Goal: Task Accomplishment & Management: Manage account settings

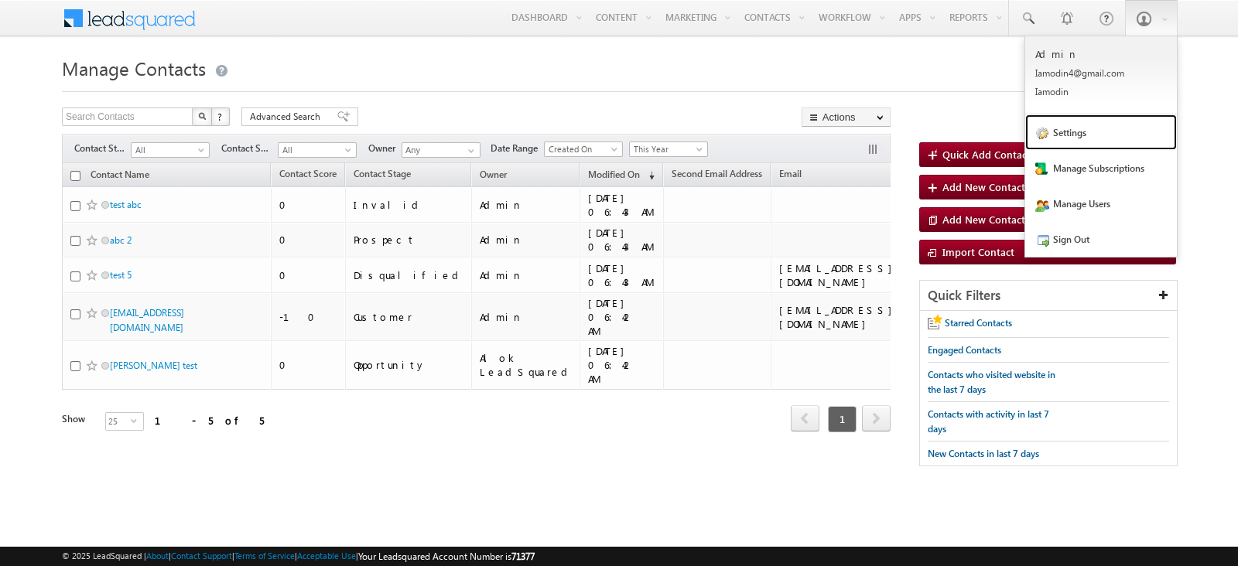
click at [1083, 135] on link "Settings" at bounding box center [1101, 133] width 152 height 36
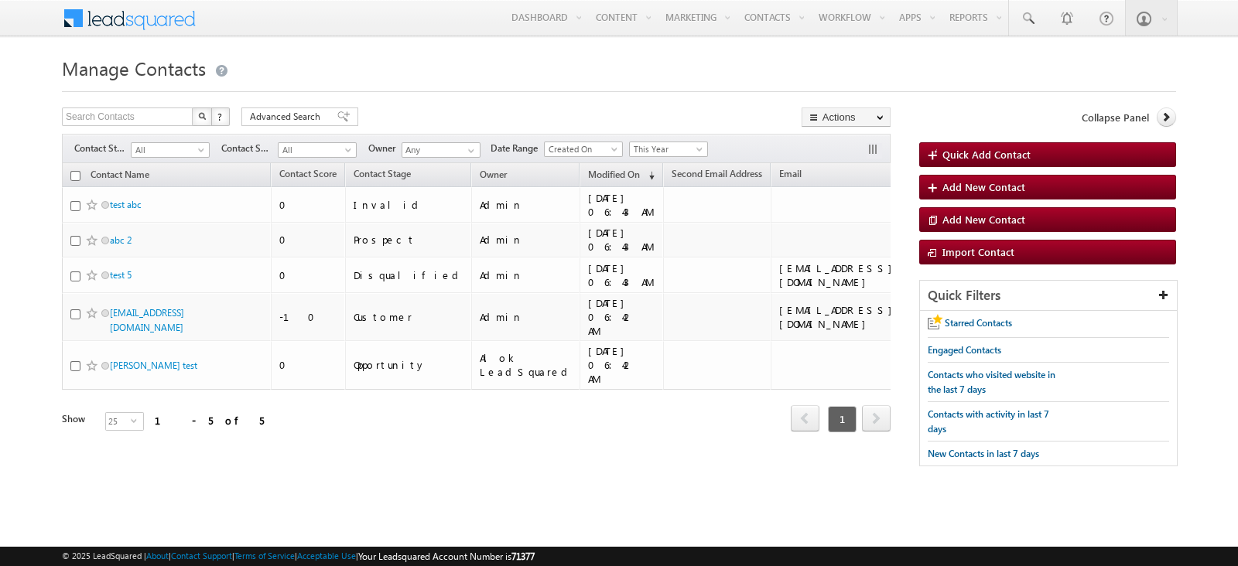
scroll to position [0, 108]
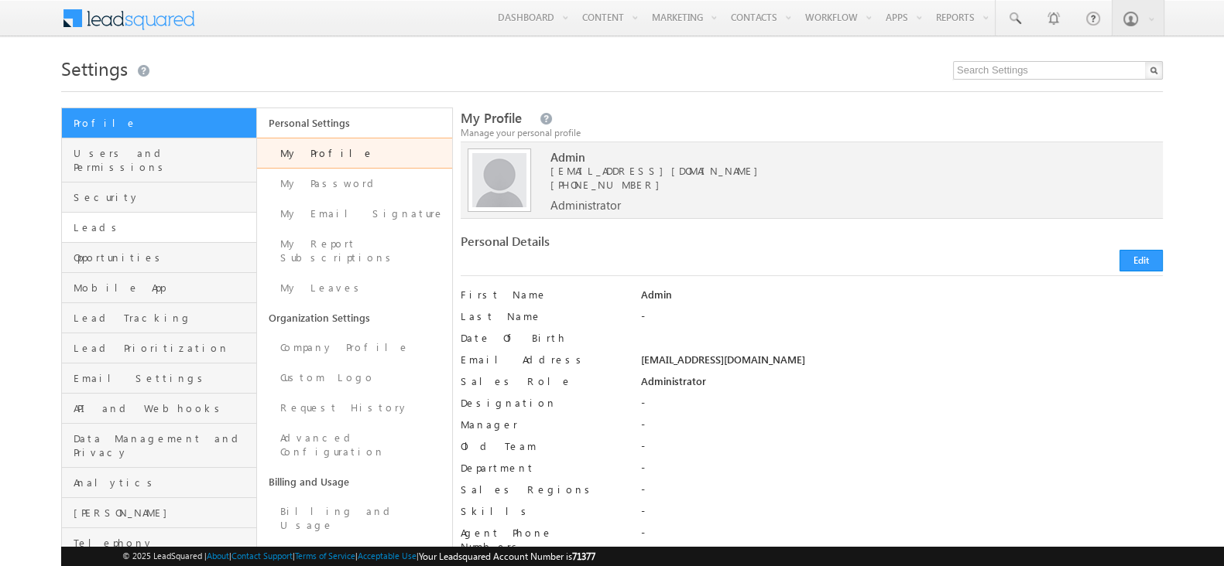
click at [147, 225] on link "Leads" at bounding box center [159, 228] width 194 height 30
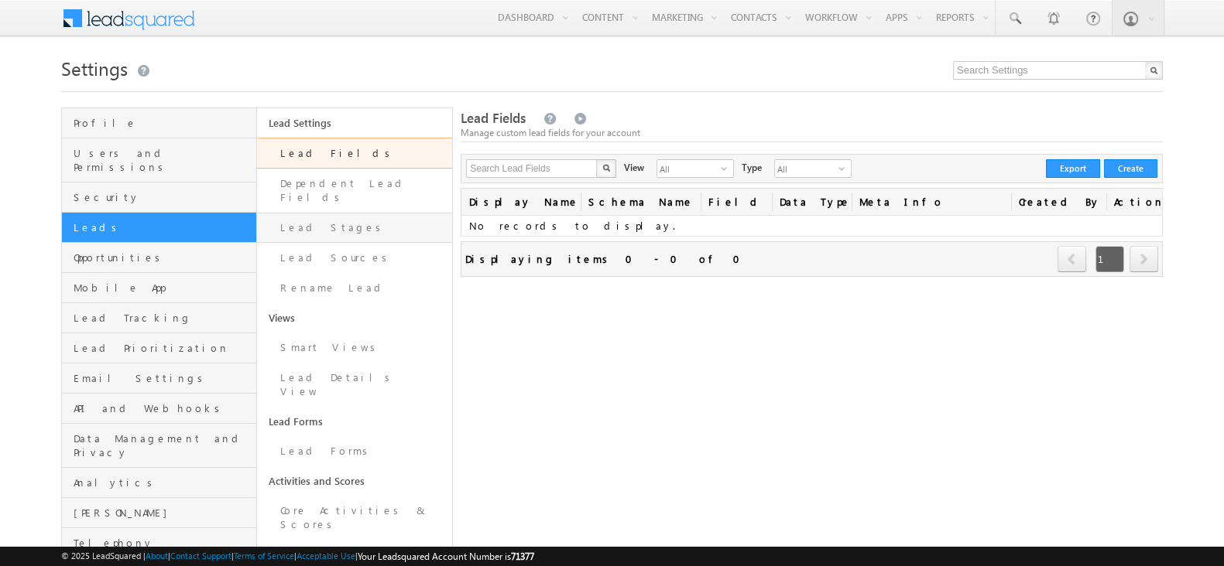
click at [352, 213] on link "Lead Stages" at bounding box center [354, 228] width 195 height 30
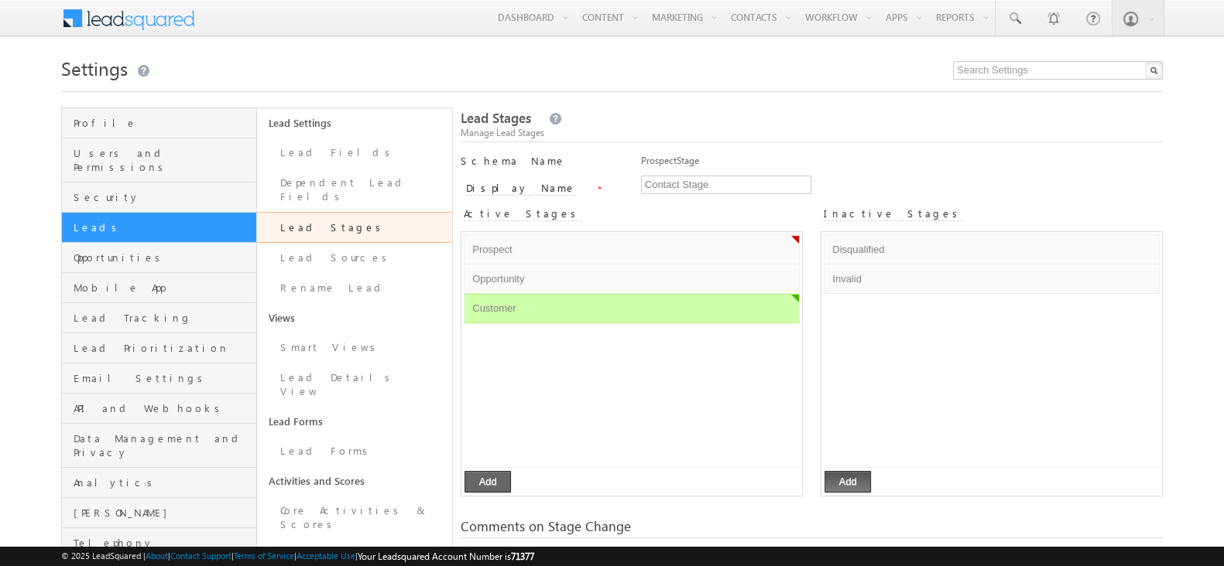
click at [491, 477] on button "Add" at bounding box center [487, 482] width 46 height 22
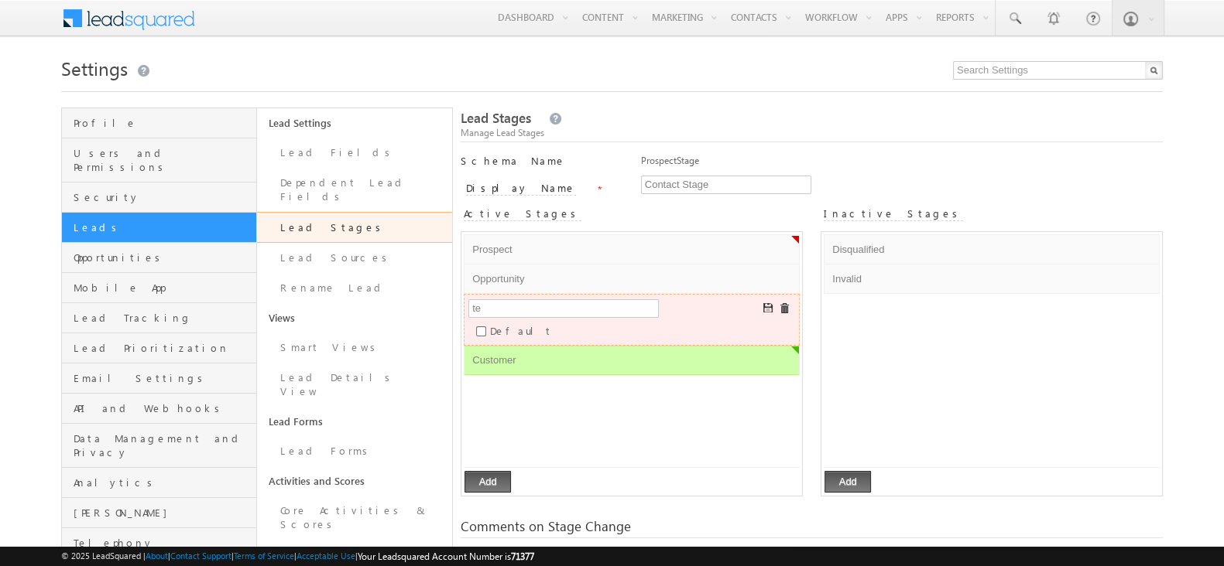
type input "t"
click at [476, 482] on button "Add" at bounding box center [487, 482] width 46 height 22
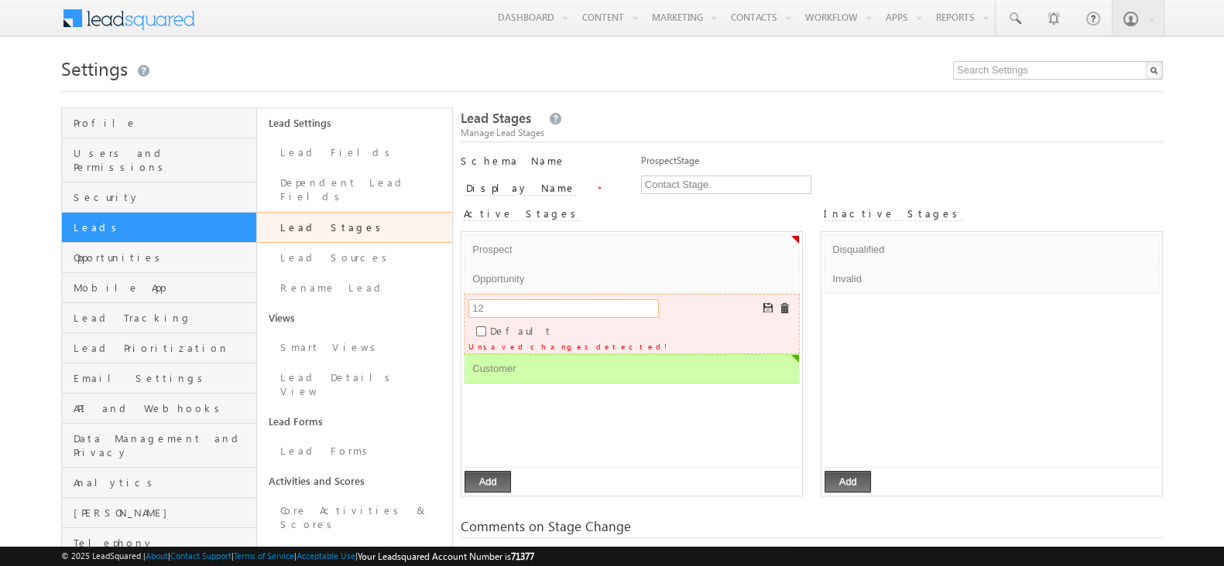
type input "1"
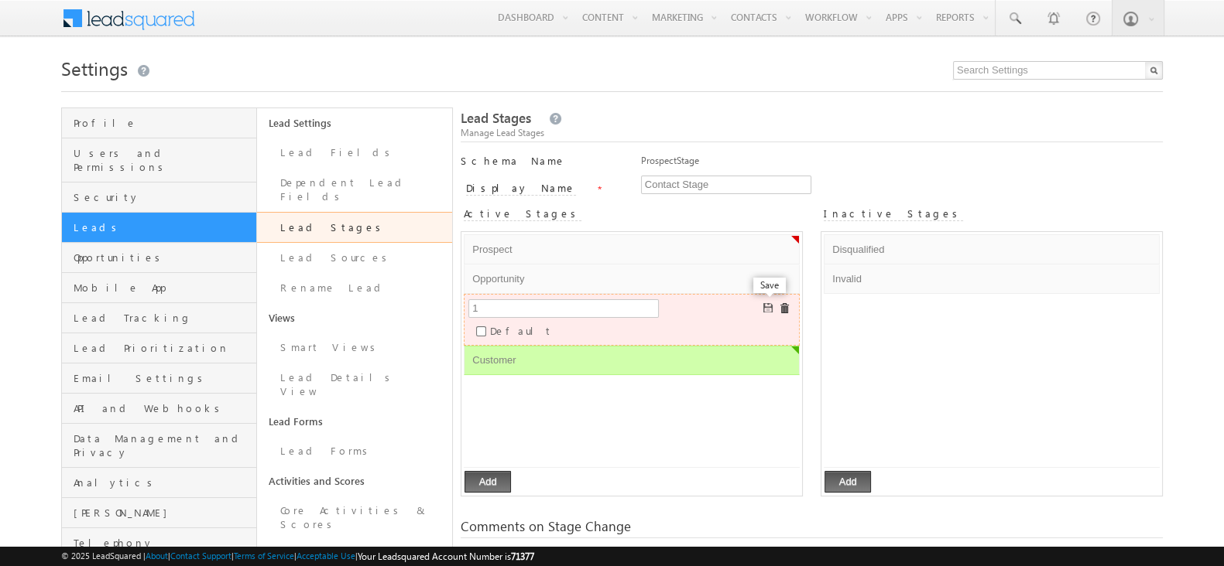
click at [765, 303] on span at bounding box center [769, 309] width 12 height 12
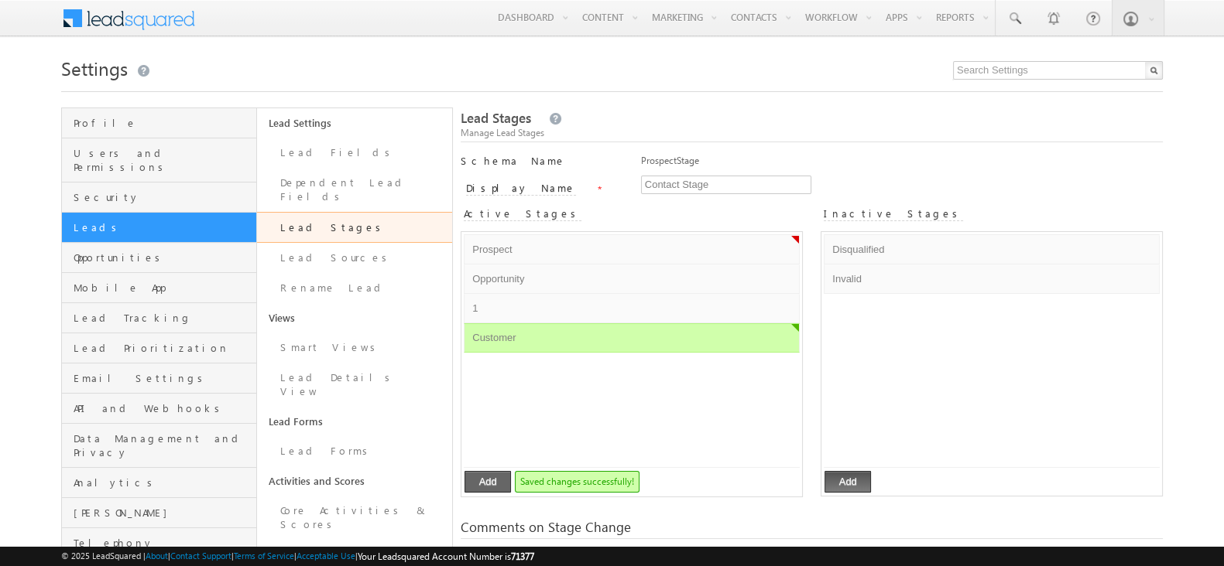
click at [474, 489] on button "Add" at bounding box center [487, 482] width 46 height 22
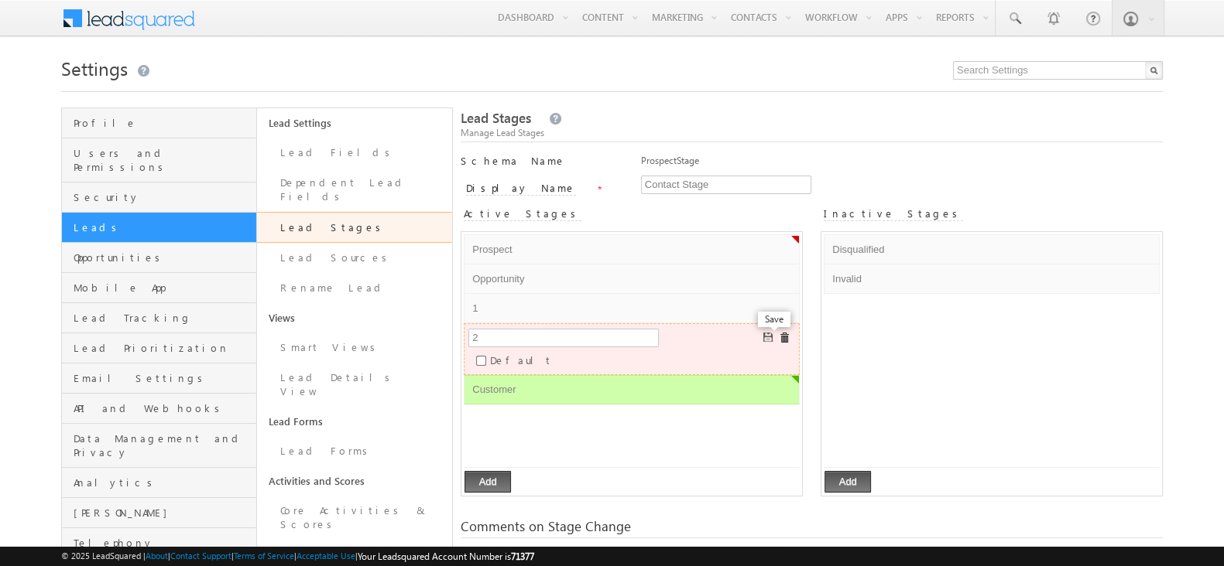
type input "2"
click at [766, 335] on span at bounding box center [769, 339] width 12 height 12
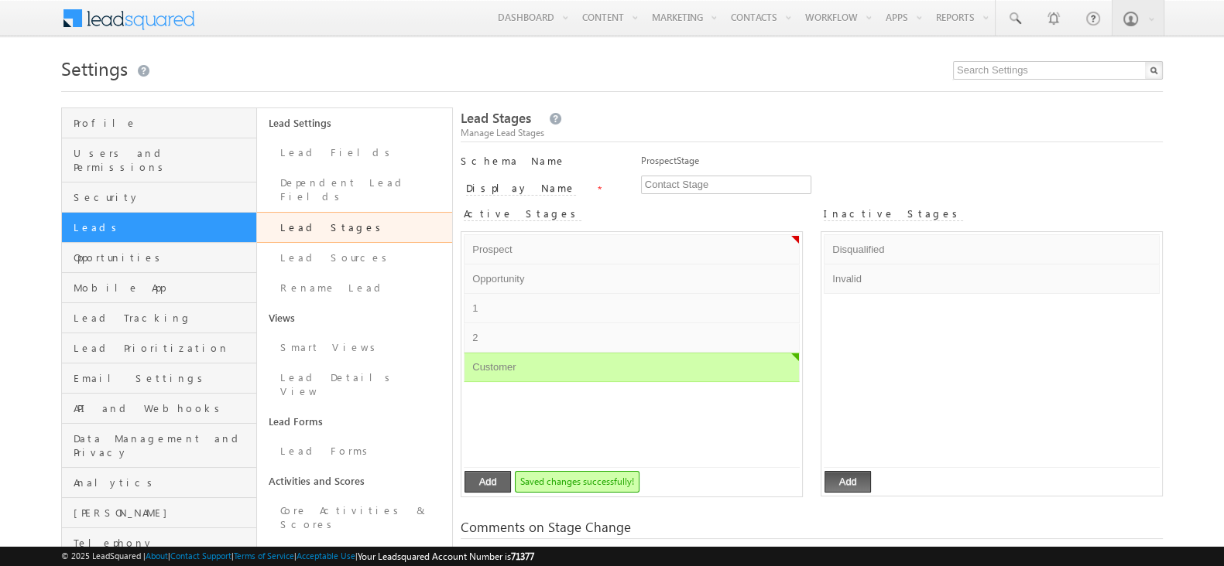
click at [507, 476] on button "Add" at bounding box center [487, 482] width 46 height 22
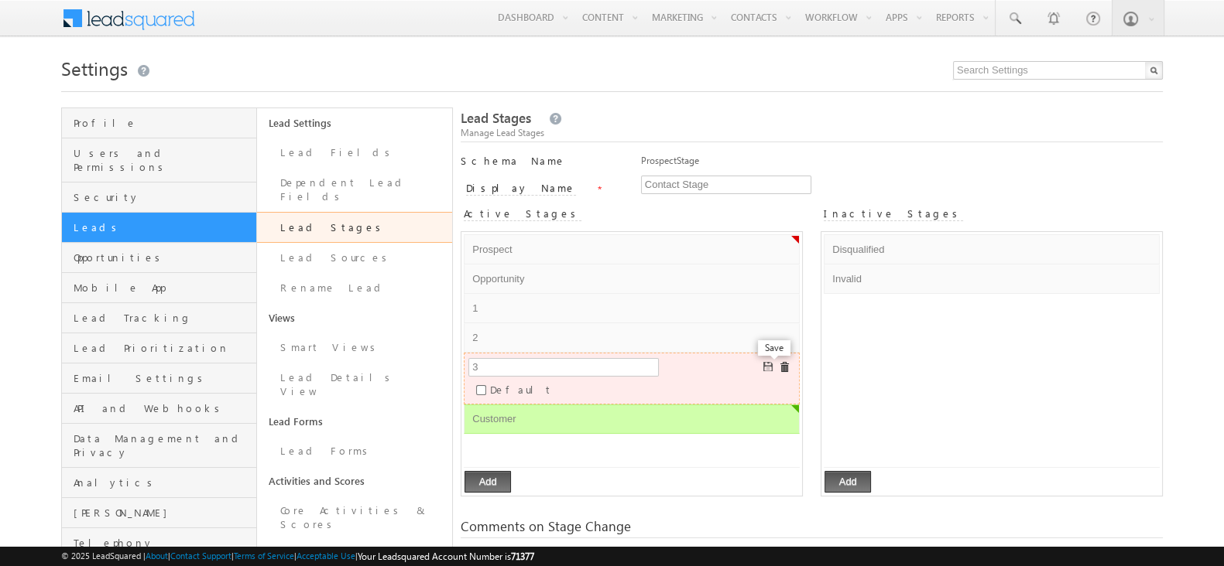
type input "3"
click at [767, 362] on span at bounding box center [769, 368] width 12 height 12
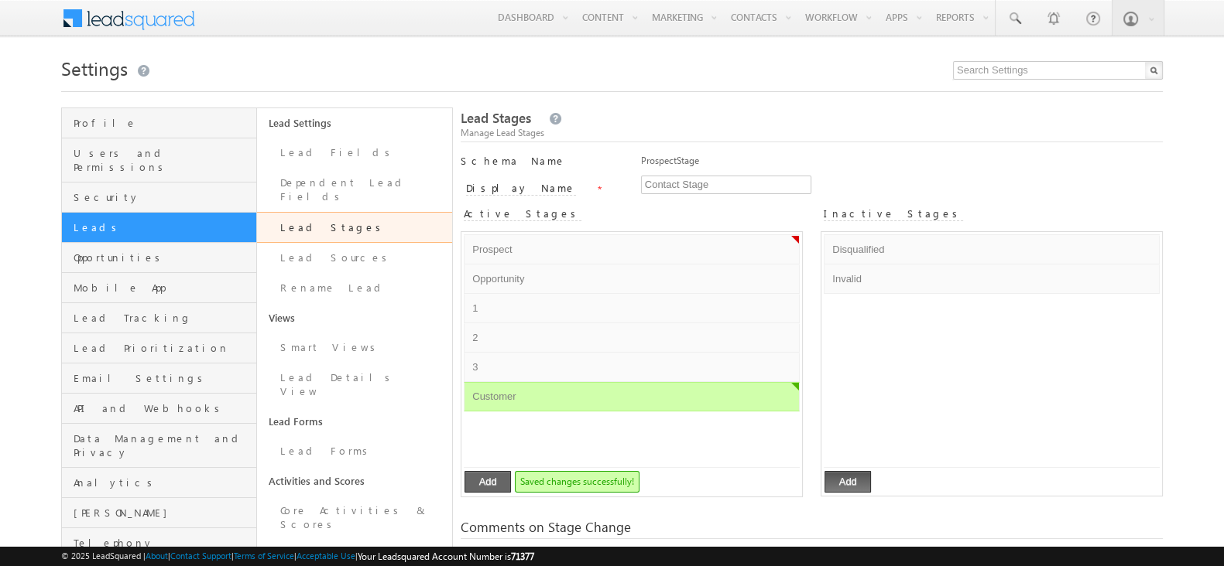
click at [498, 477] on button "Add" at bounding box center [487, 482] width 46 height 22
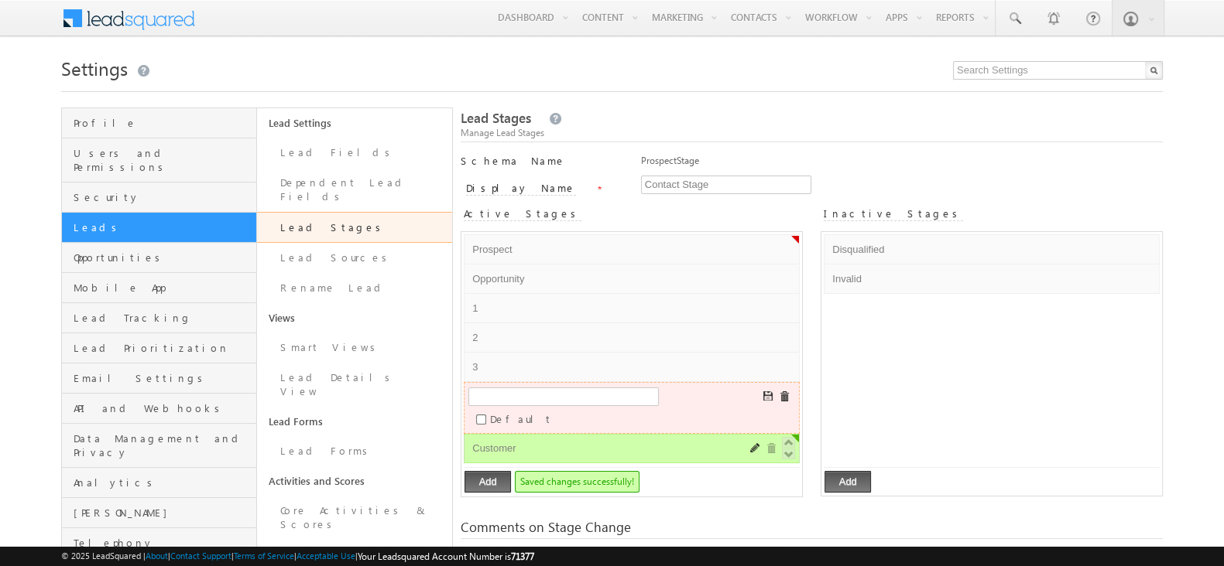
type input "3"
type input "4"
click at [490, 480] on button "Add" at bounding box center [487, 482] width 46 height 22
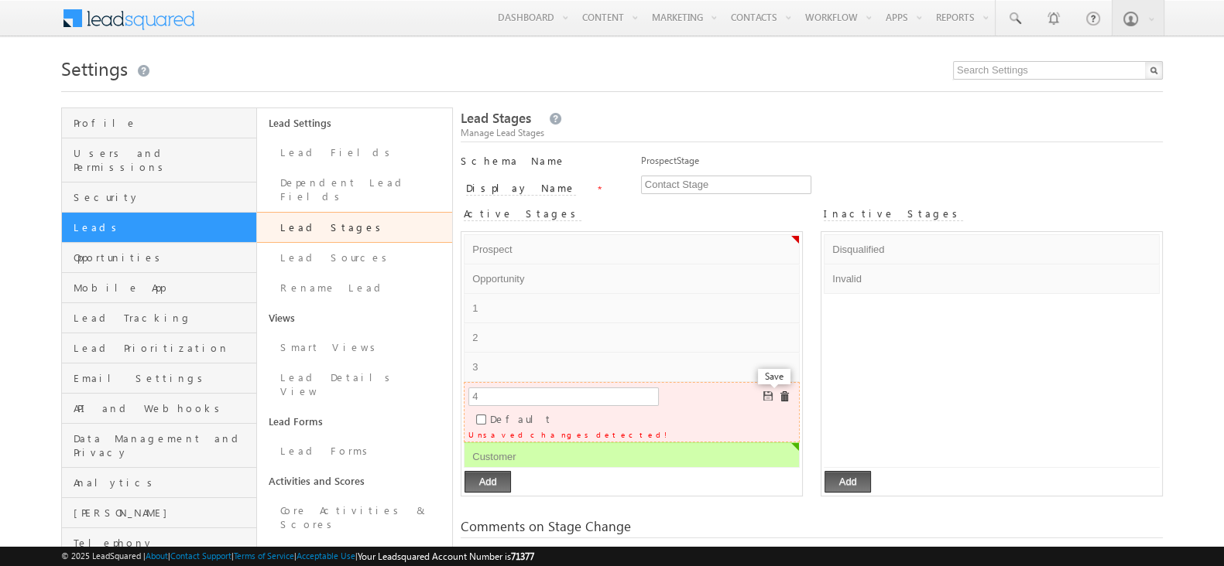
click at [766, 392] on span at bounding box center [769, 398] width 12 height 12
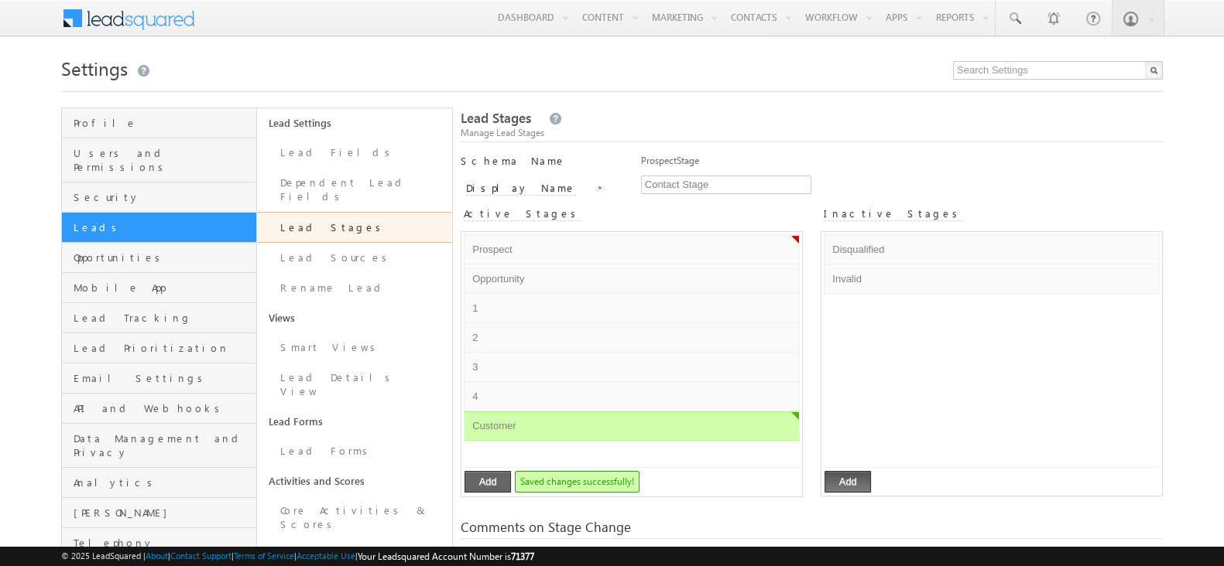
click at [485, 474] on button "Add" at bounding box center [487, 482] width 46 height 22
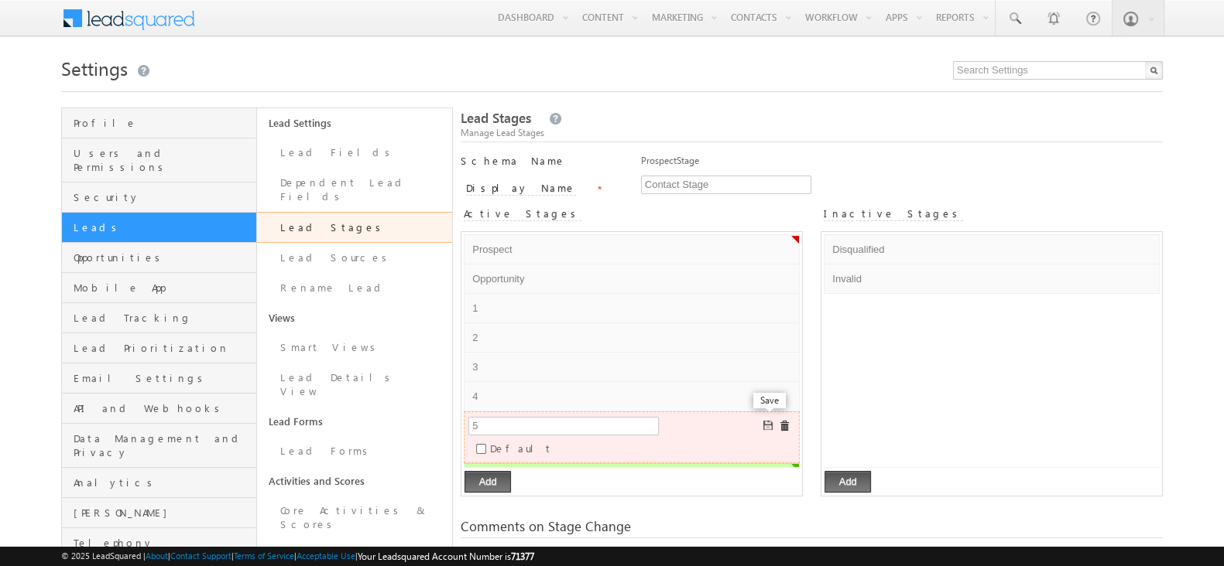
type input "5"
click at [767, 423] on span at bounding box center [769, 427] width 12 height 12
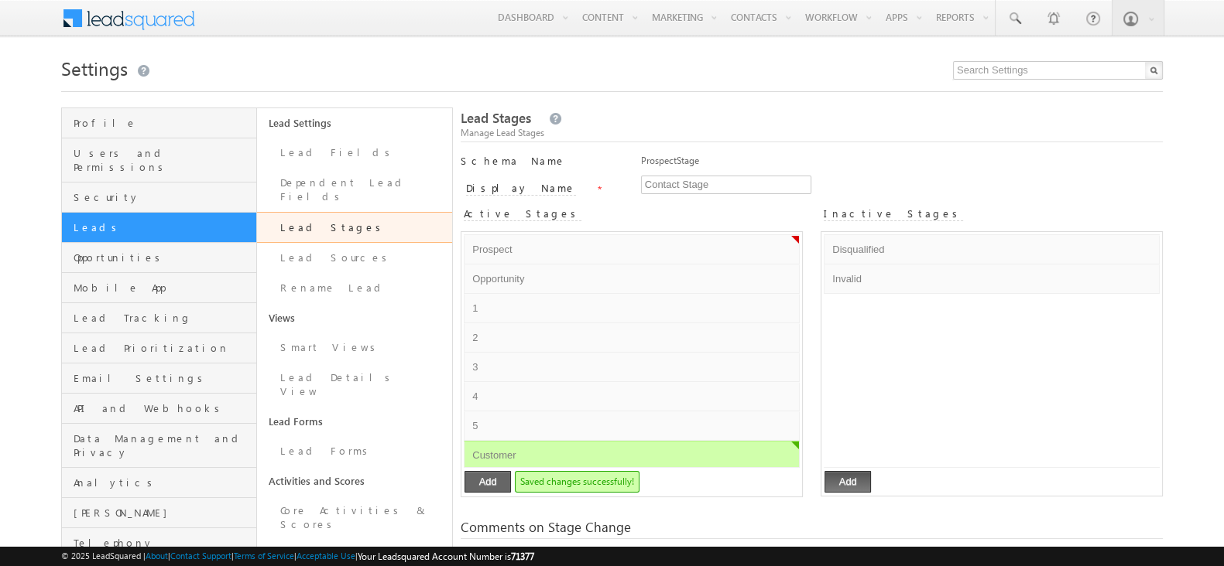
click at [481, 481] on button "Add" at bounding box center [487, 482] width 46 height 22
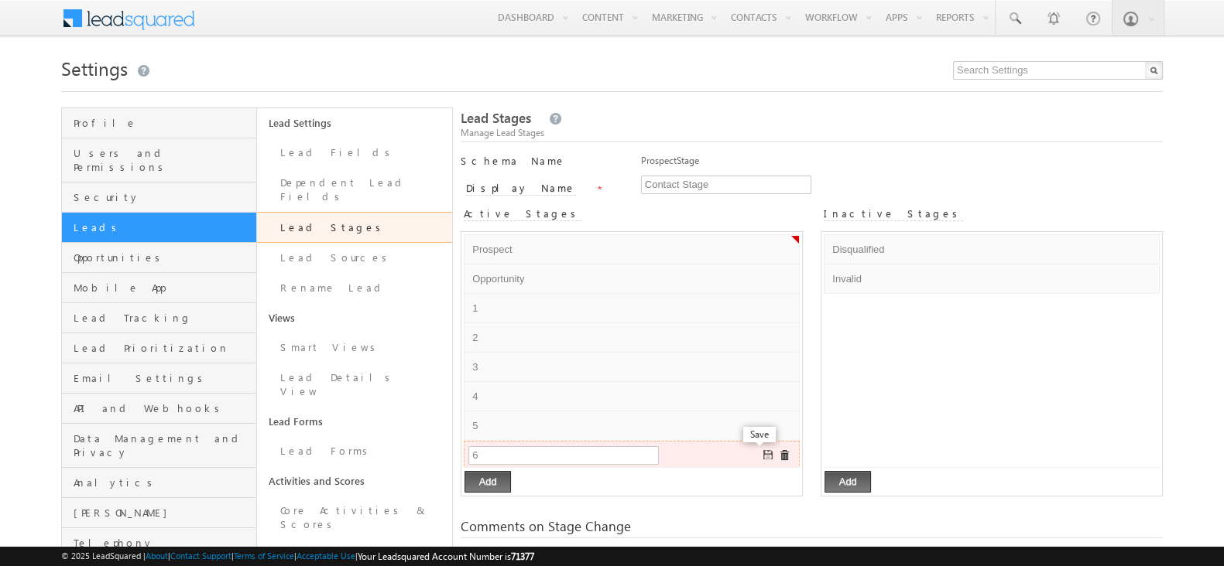
type input "6"
click at [763, 450] on span at bounding box center [769, 456] width 12 height 12
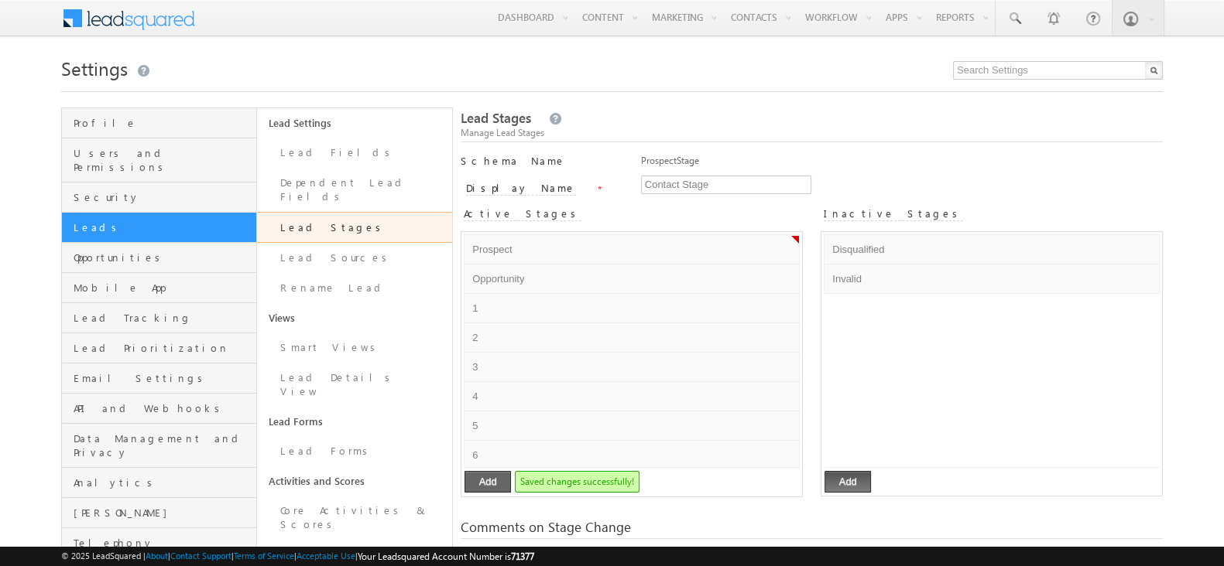
click at [498, 474] on button "Add" at bounding box center [487, 482] width 46 height 22
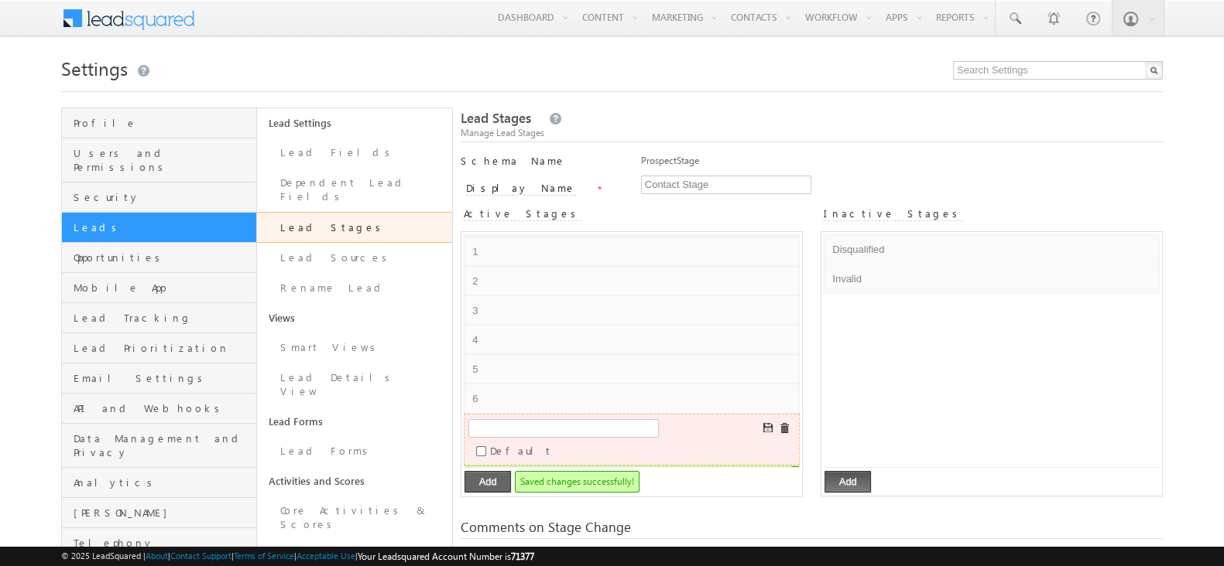
type input "6"
type input "7"
click at [763, 423] on span at bounding box center [769, 429] width 12 height 12
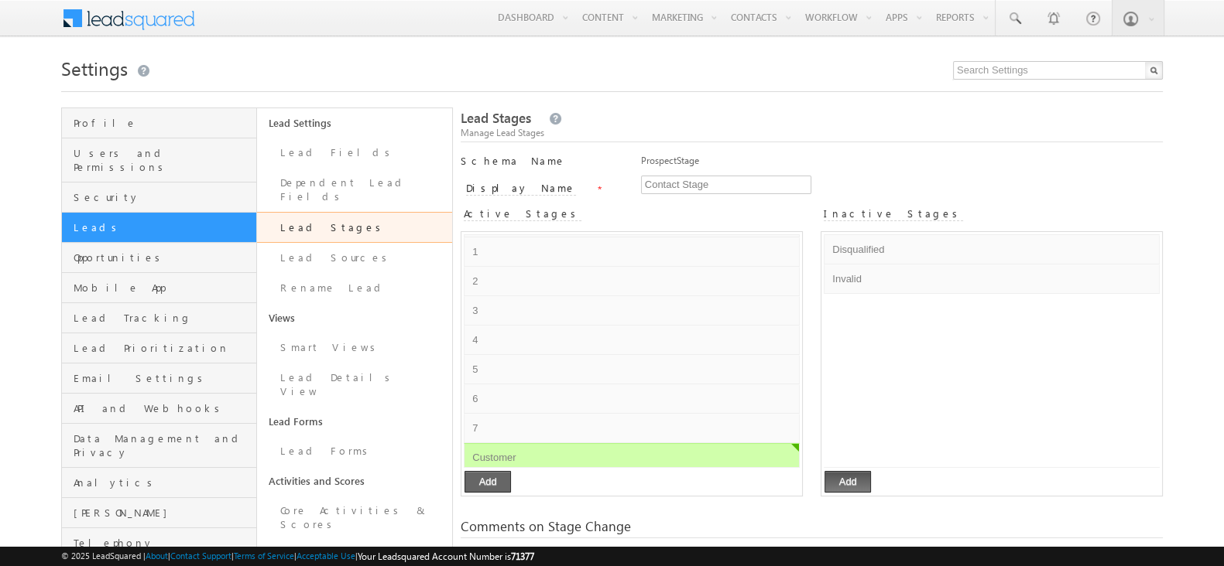
click at [498, 476] on button "Add" at bounding box center [487, 482] width 46 height 22
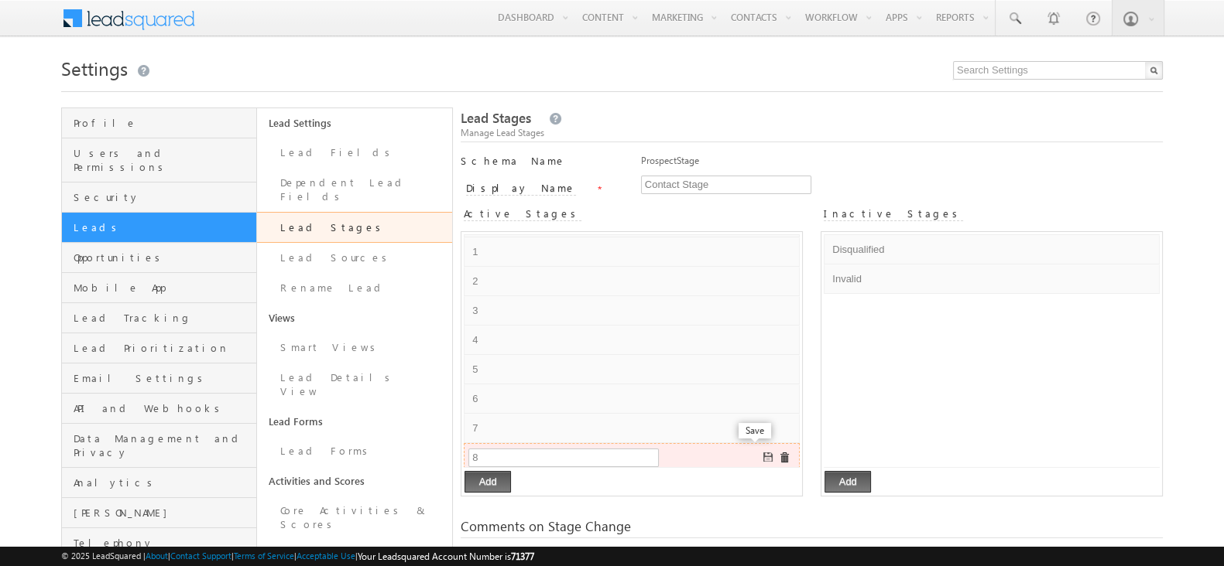
type input "8"
click at [763, 453] on span at bounding box center [769, 459] width 12 height 12
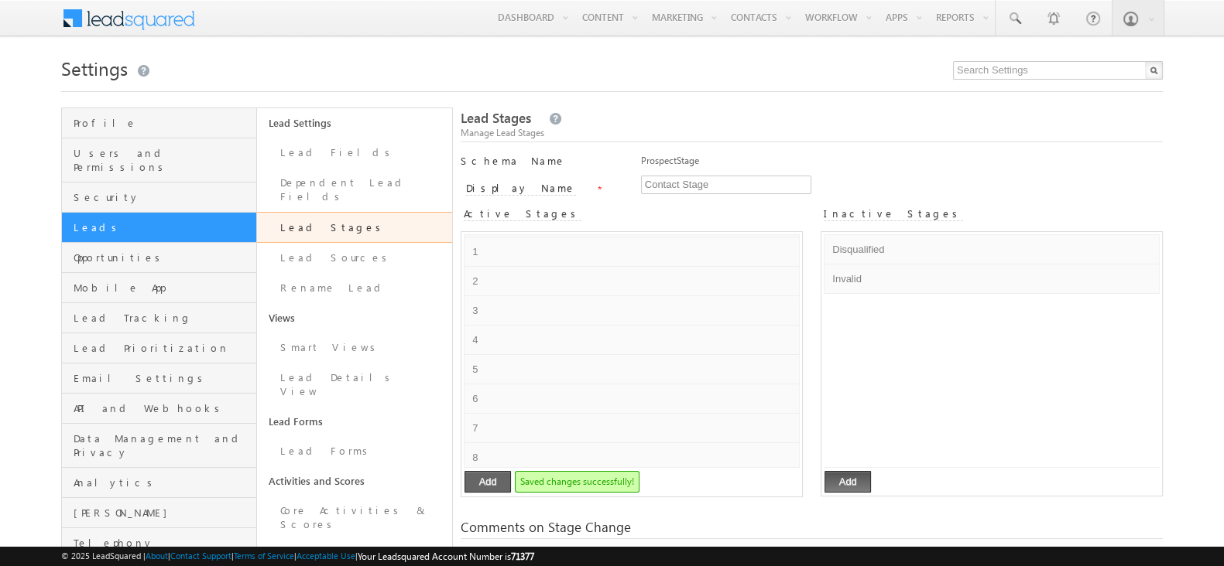
click at [506, 477] on button "Add" at bounding box center [487, 482] width 46 height 22
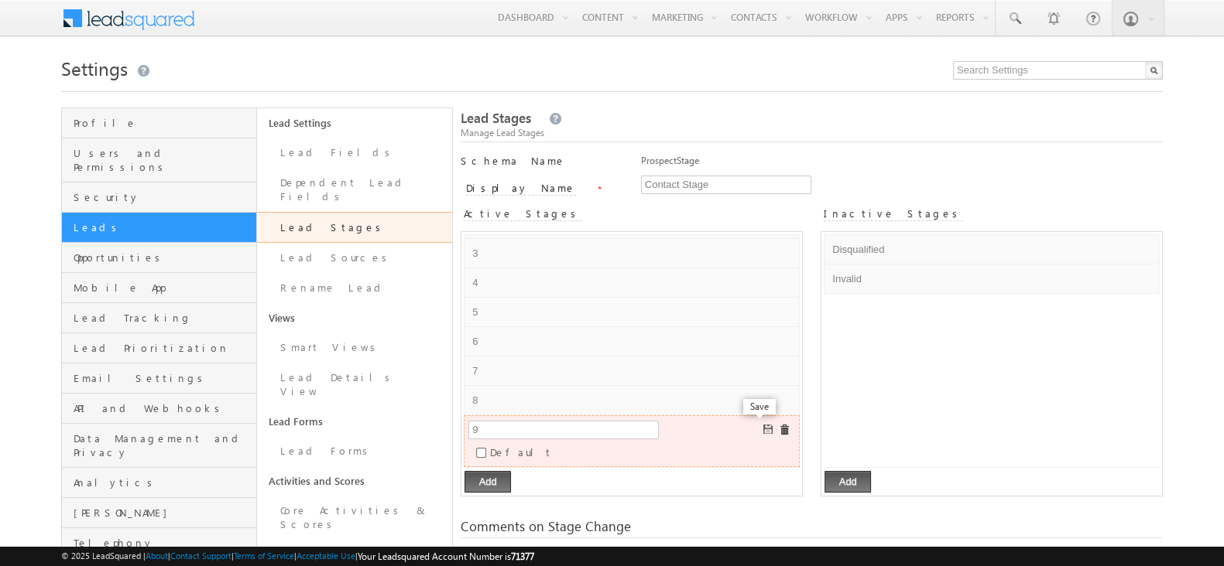
type input "9"
click at [763, 425] on span at bounding box center [769, 431] width 12 height 12
